Goal: Transaction & Acquisition: Book appointment/travel/reservation

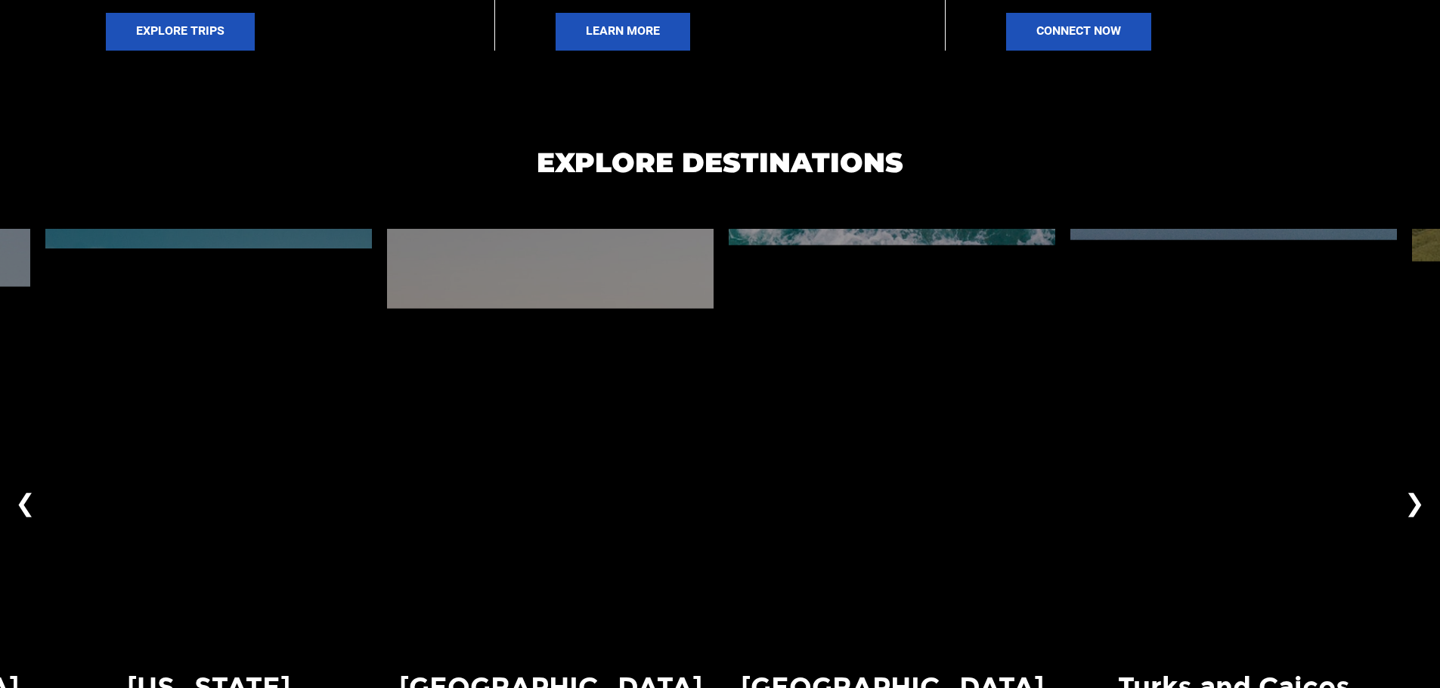
scroll to position [1209, 0]
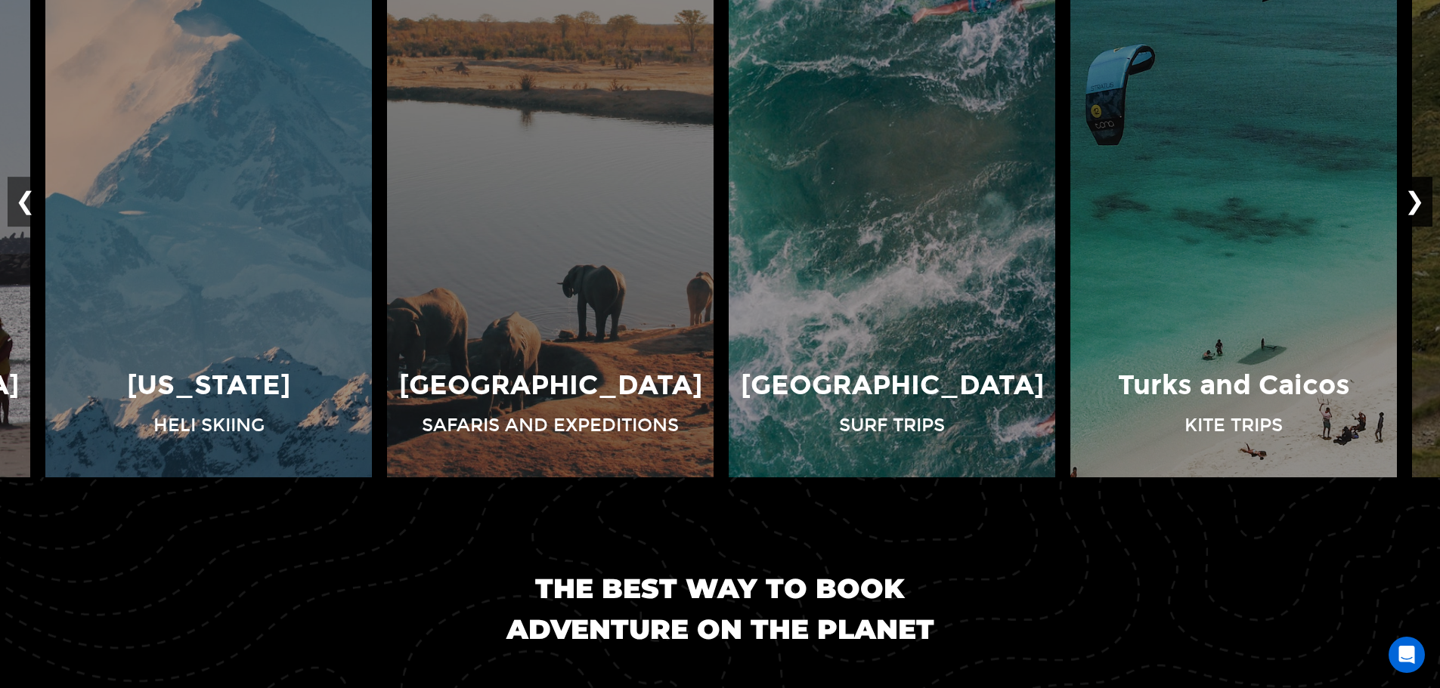
click at [1431, 205] on button "❯" at bounding box center [1415, 202] width 36 height 50
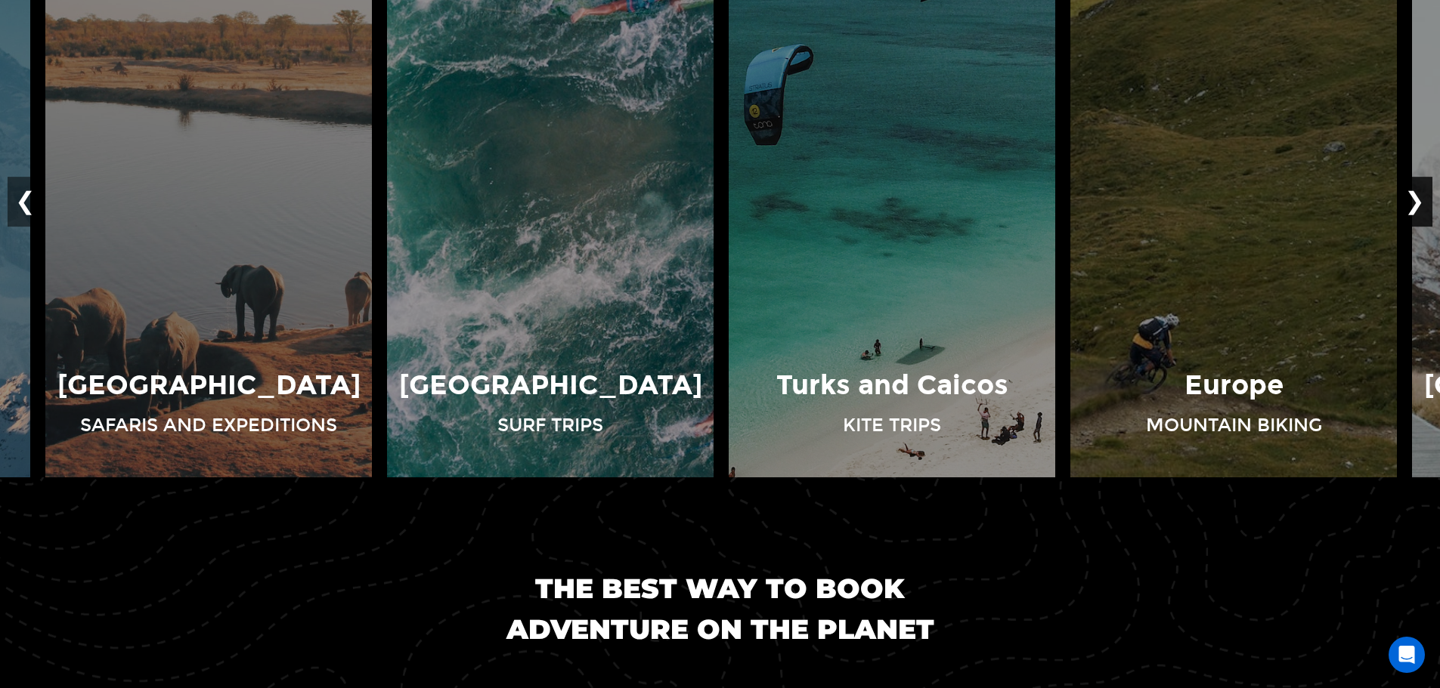
click at [1428, 205] on button "❯" at bounding box center [1415, 202] width 36 height 50
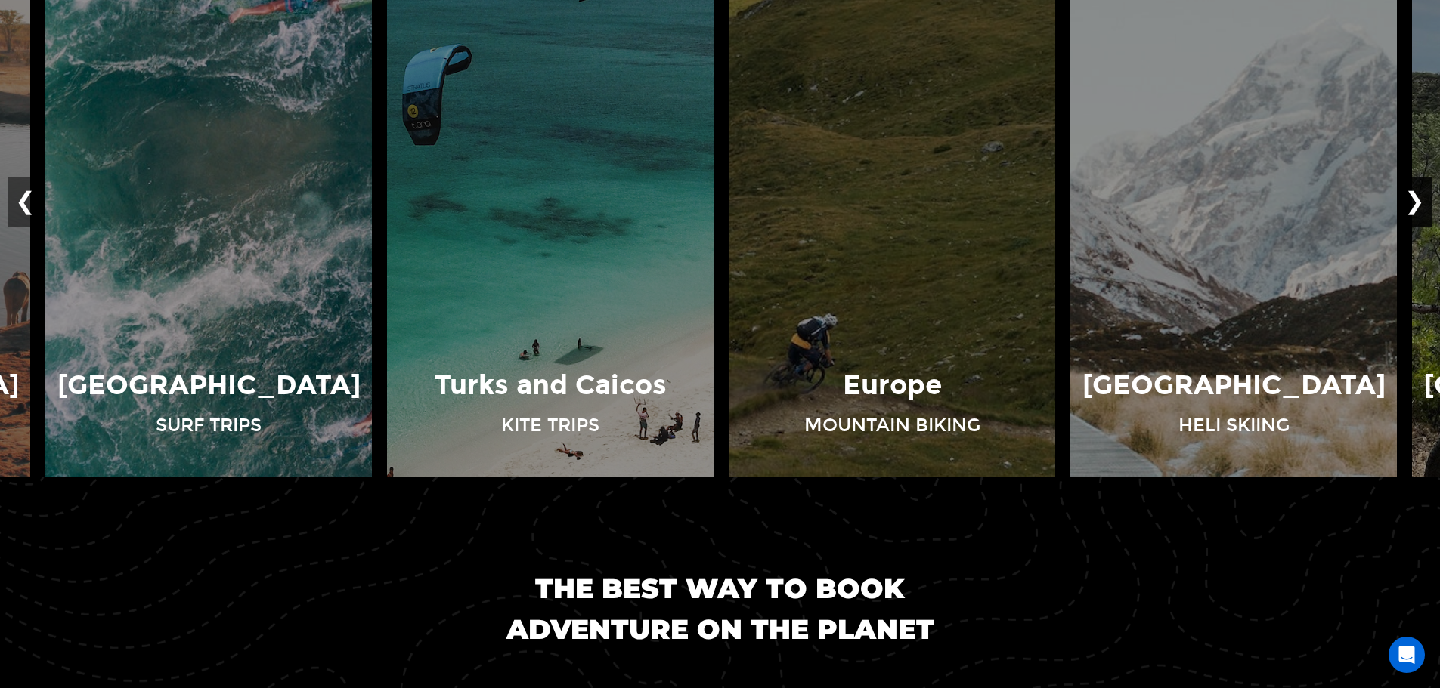
click at [1428, 205] on button "❯" at bounding box center [1415, 202] width 36 height 50
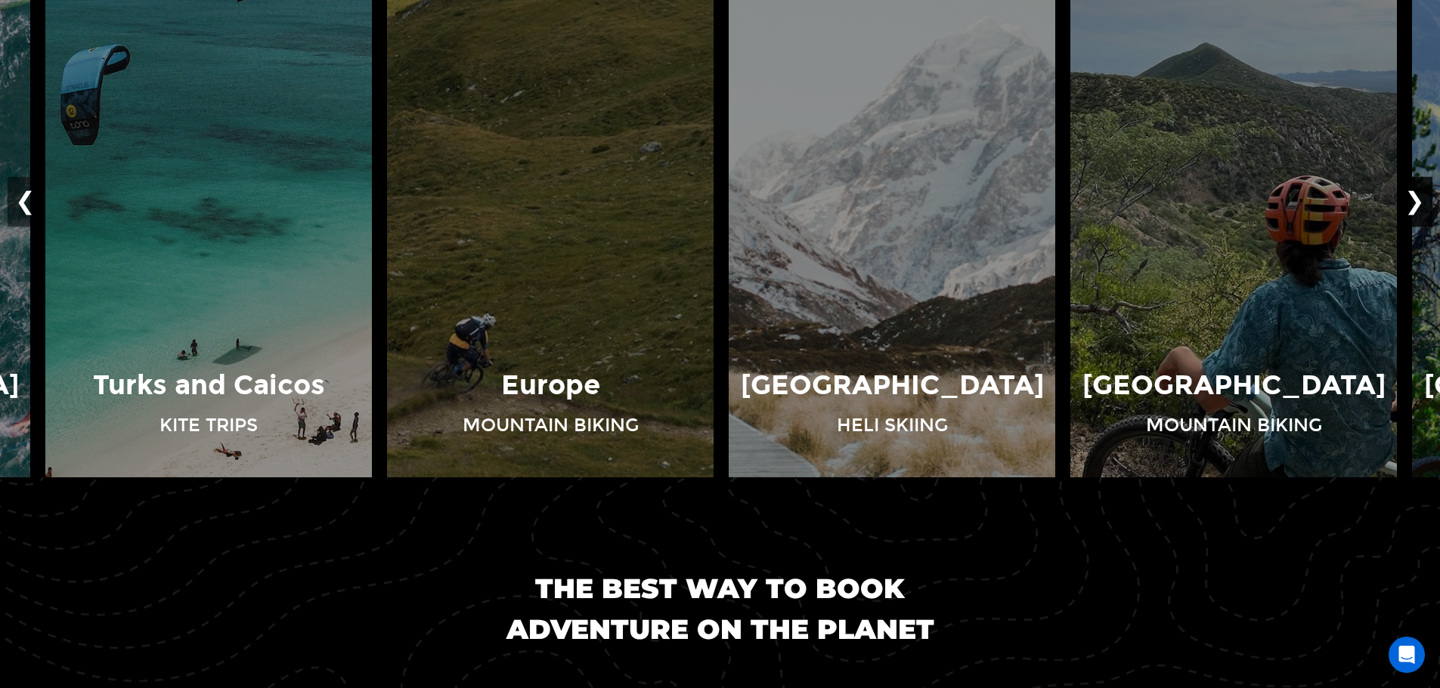
click at [1428, 205] on button "❯" at bounding box center [1415, 202] width 36 height 50
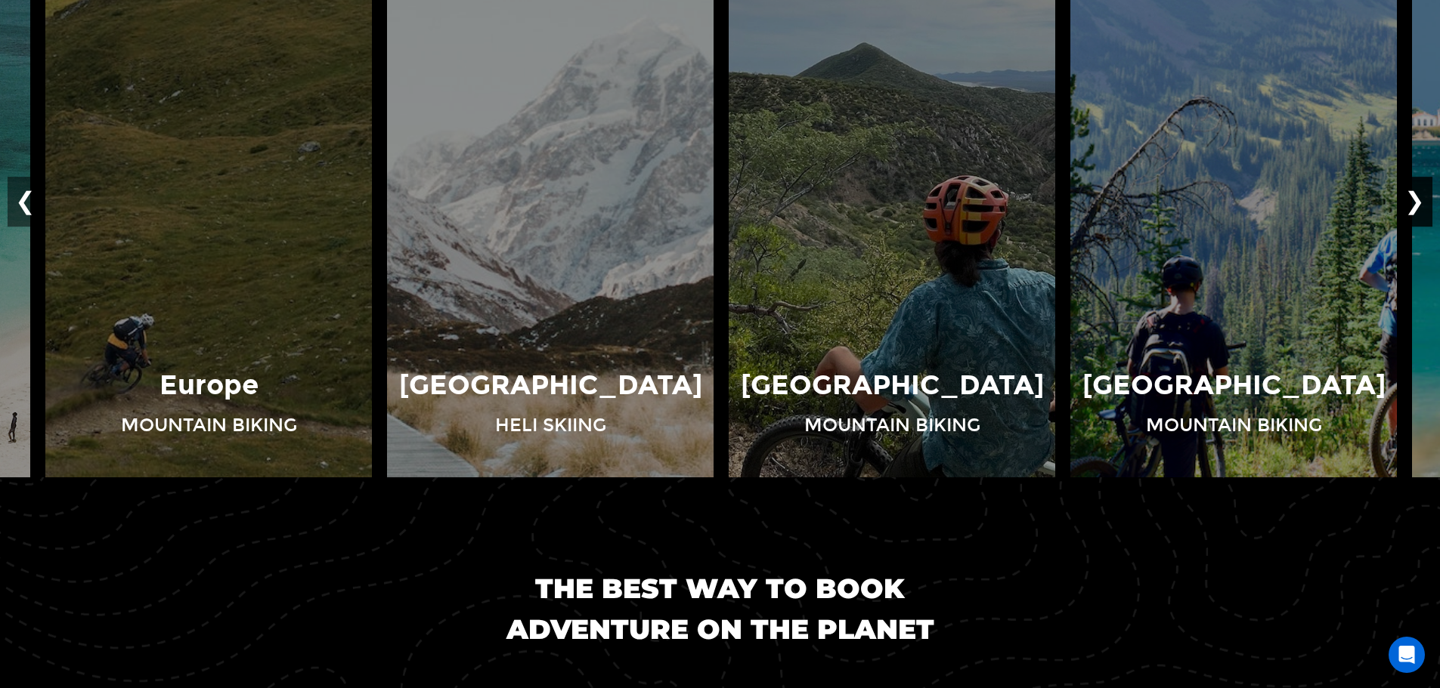
click at [1428, 205] on button "❯" at bounding box center [1415, 202] width 36 height 50
click at [1418, 196] on button "❯" at bounding box center [1415, 202] width 36 height 50
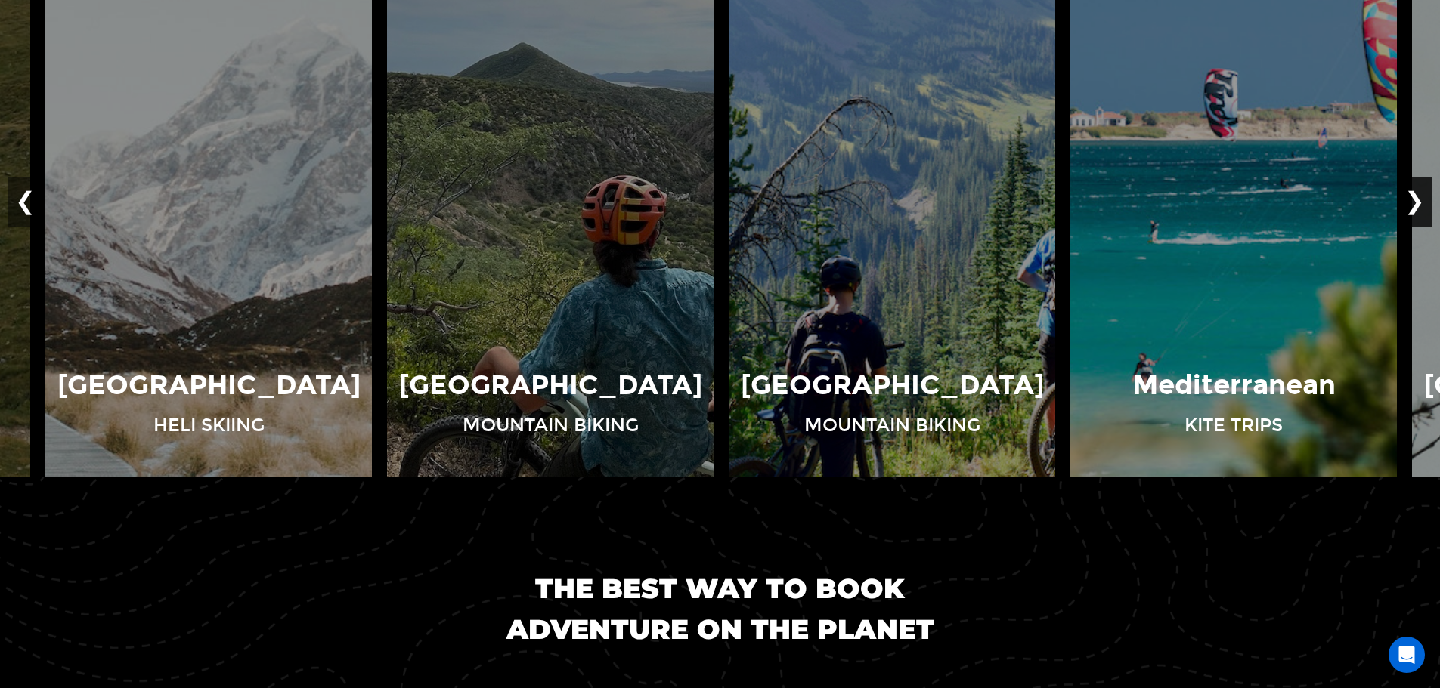
click at [1418, 196] on button "❯" at bounding box center [1415, 202] width 36 height 50
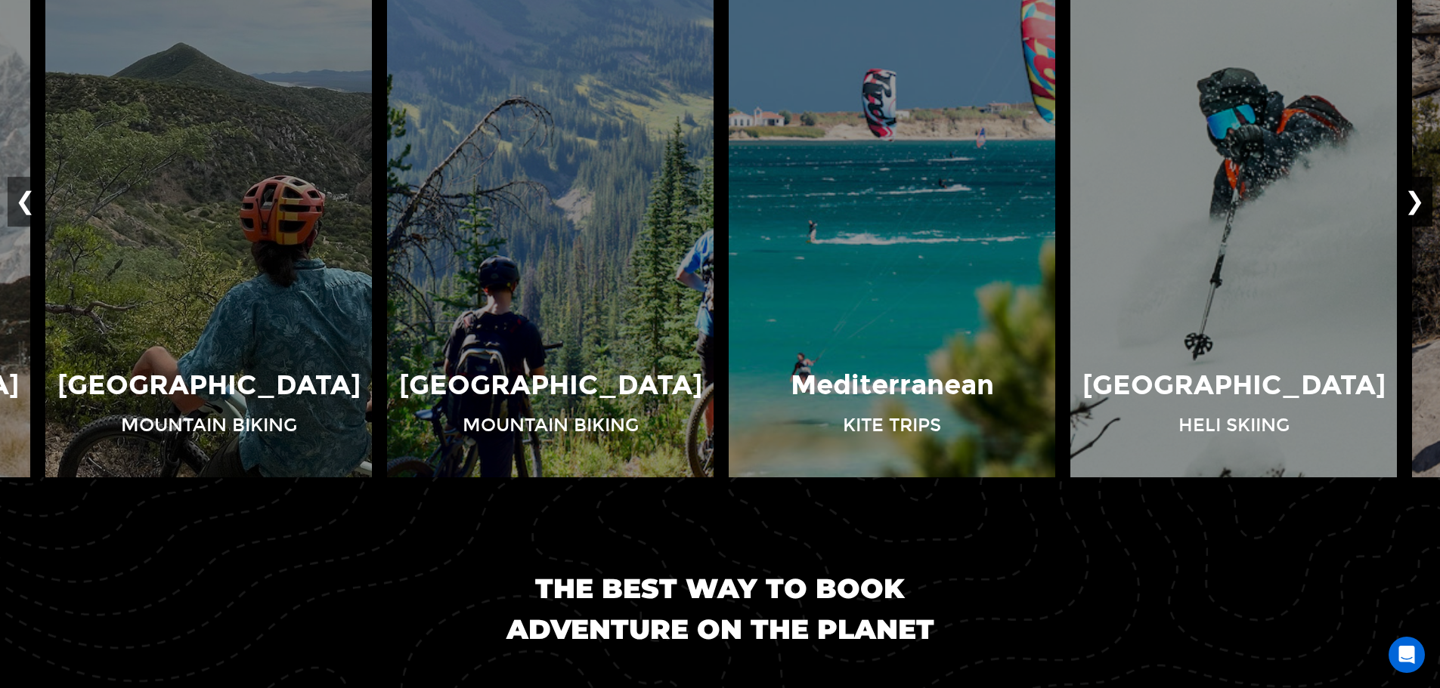
click at [1418, 196] on button "❯" at bounding box center [1415, 202] width 36 height 50
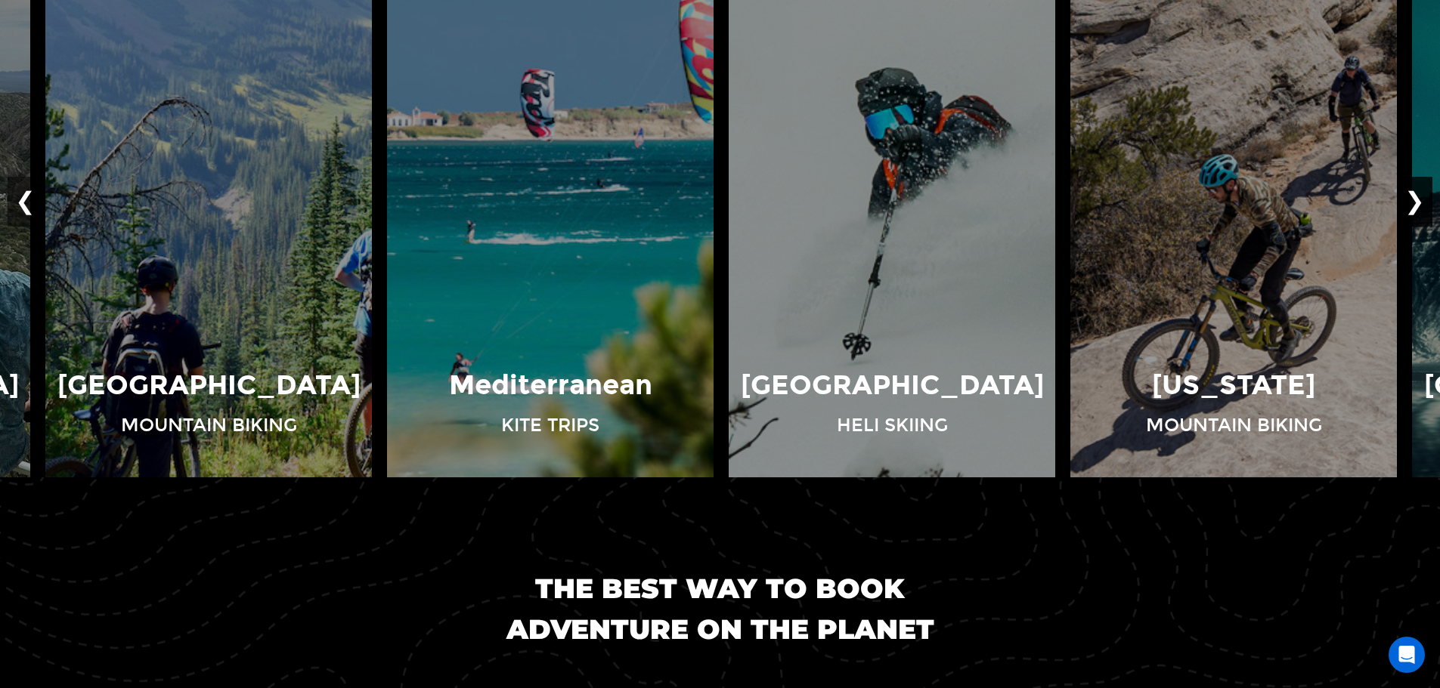
click at [1418, 196] on button "❯" at bounding box center [1415, 202] width 36 height 50
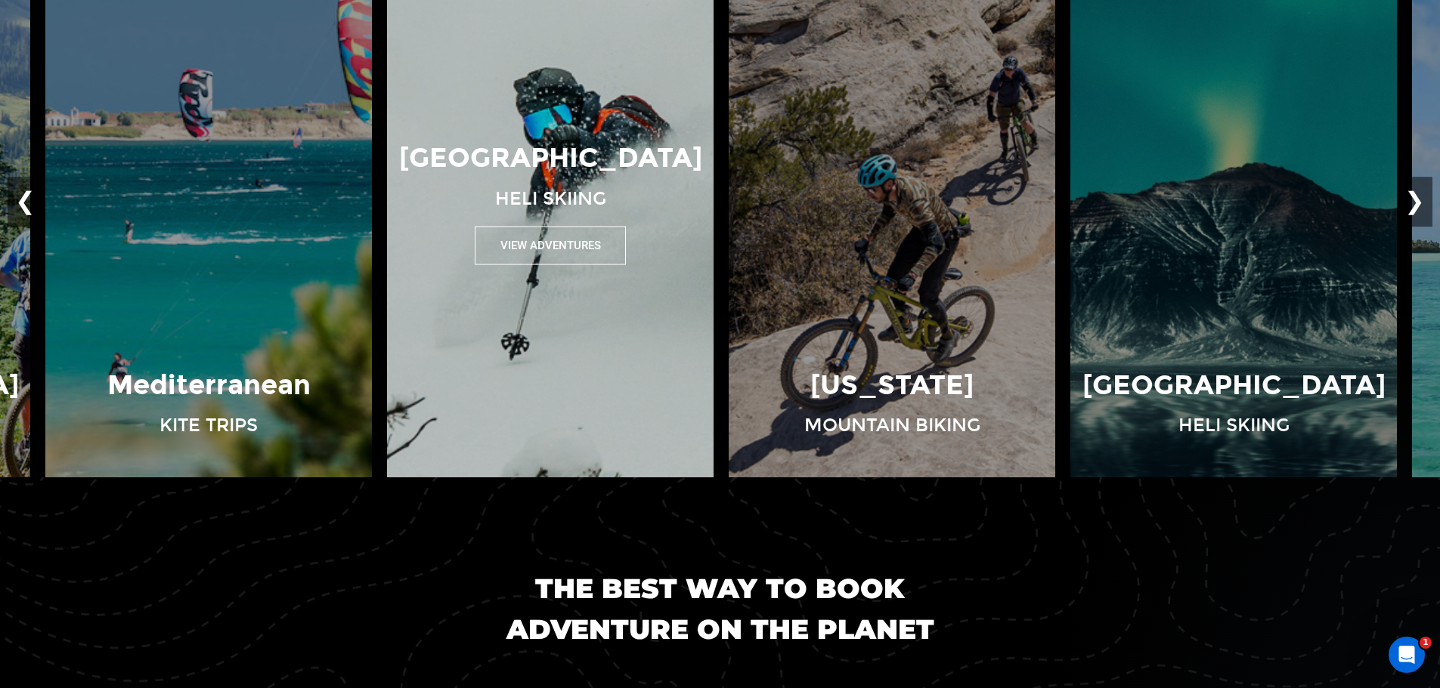
click at [591, 227] on div "[GEOGRAPHIC_DATA] Heli Skiing View Adventures" at bounding box center [550, 202] width 342 height 126
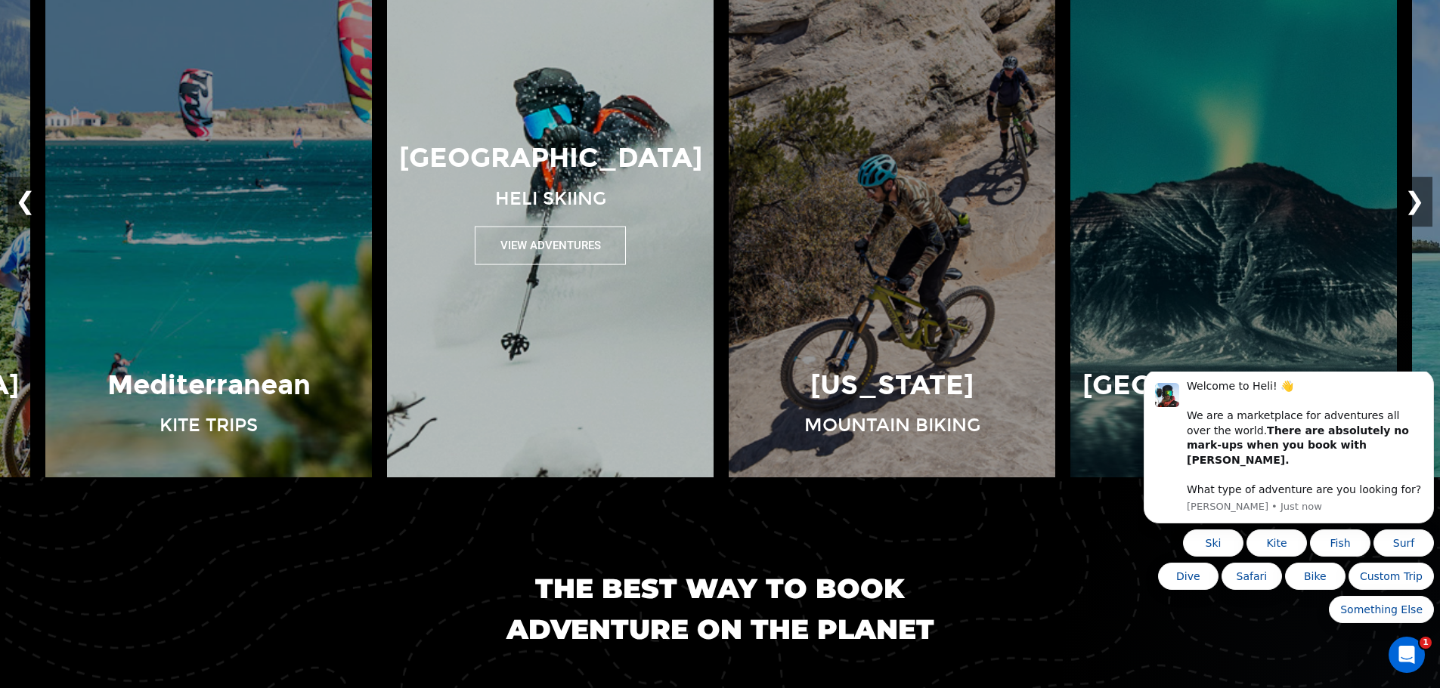
scroll to position [0, 0]
